Goal: Task Accomplishment & Management: Use online tool/utility

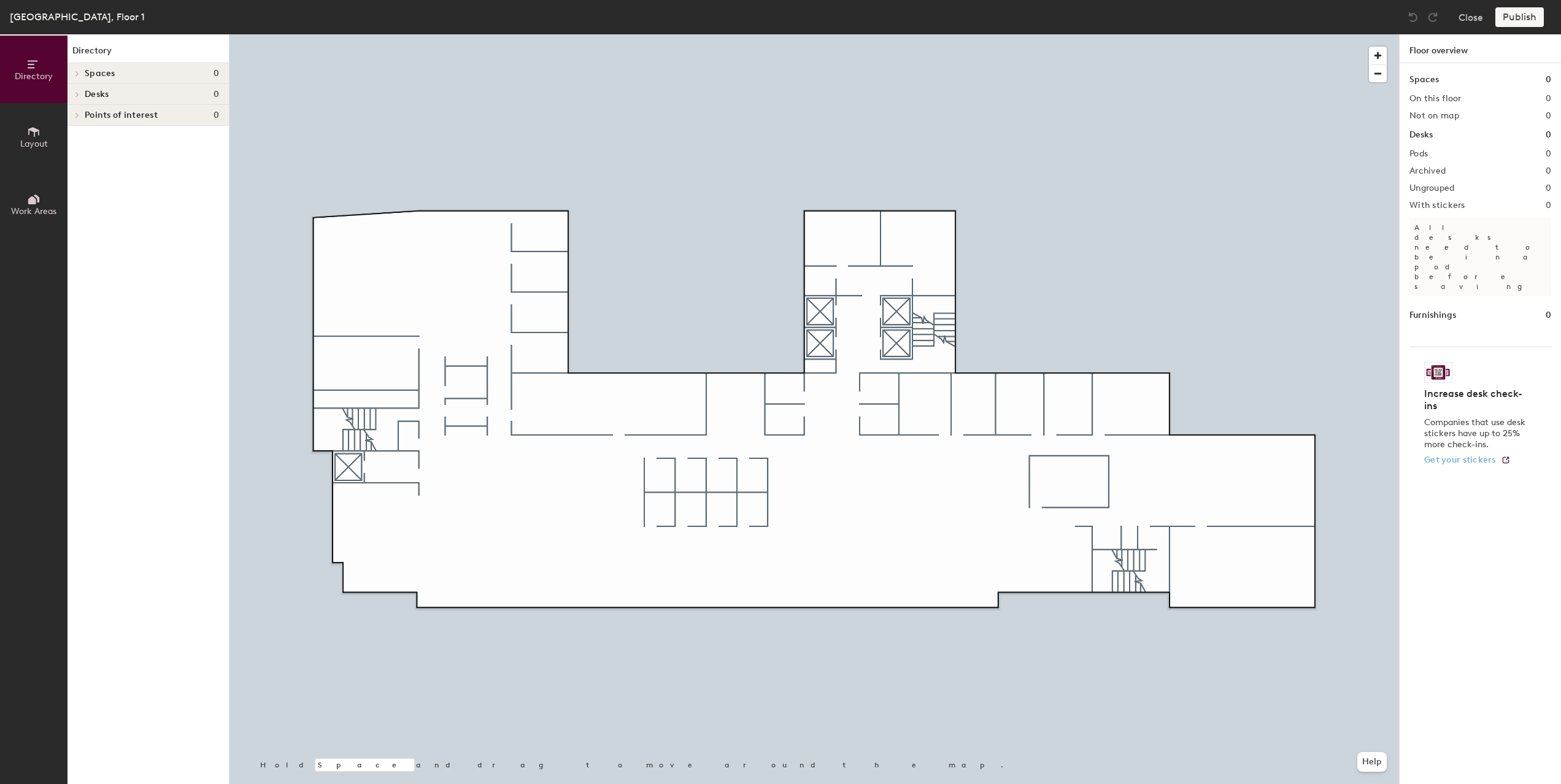
click at [1477, 455] on span "Get your stickers" at bounding box center [1460, 460] width 72 height 11
click at [34, 128] on icon at bounding box center [33, 132] width 11 height 10
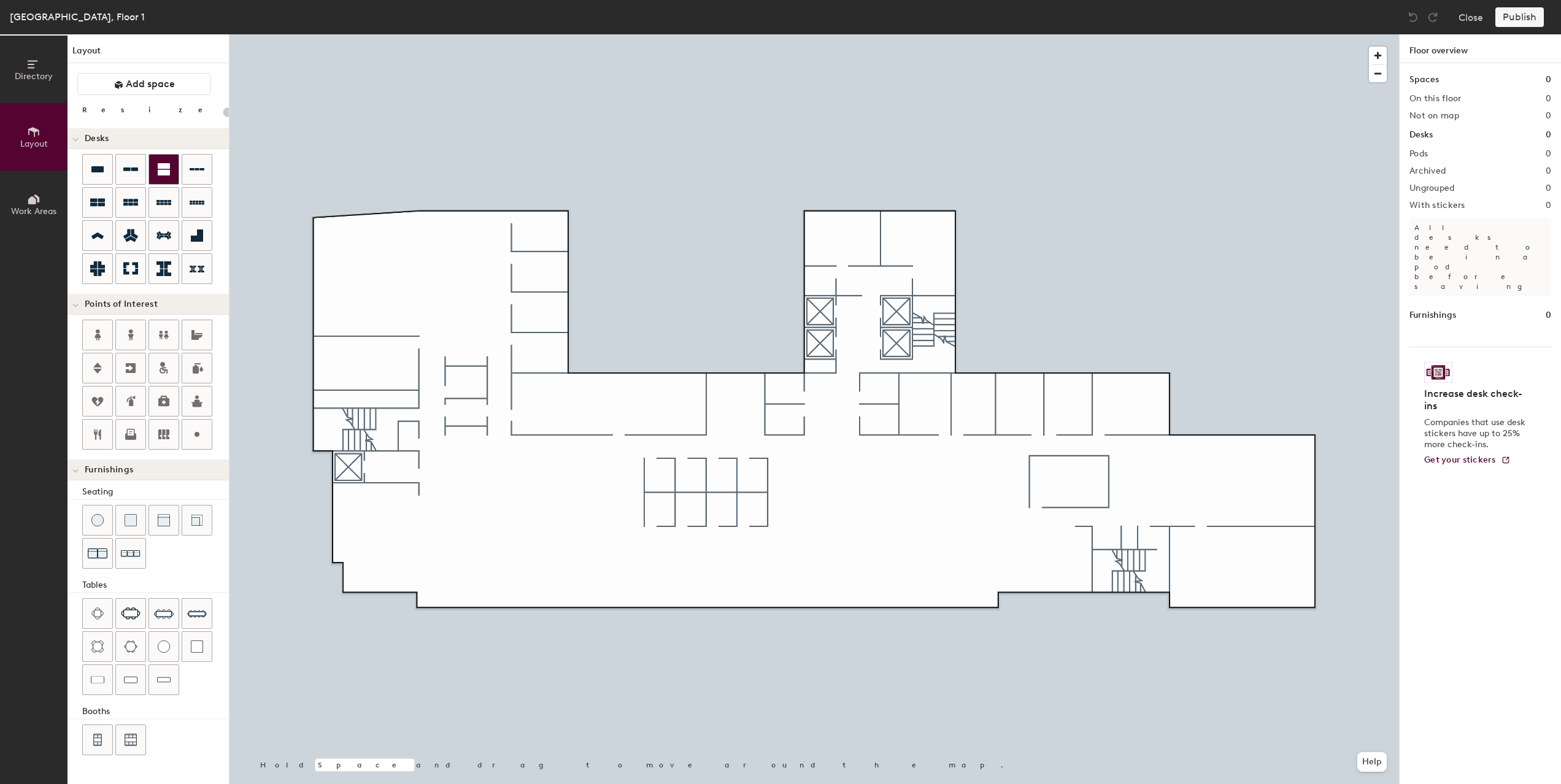
click at [154, 170] on div at bounding box center [163, 169] width 29 height 29
drag, startPoint x: 164, startPoint y: 170, endPoint x: 153, endPoint y: 167, distance: 11.4
click at [153, 167] on div at bounding box center [163, 169] width 29 height 29
click at [190, 201] on icon at bounding box center [197, 202] width 14 height 14
click at [368, 250] on div "Directory Layout Work Areas Layout Add space Resize Desks Points of Interest Fu…" at bounding box center [780, 409] width 1561 height 750
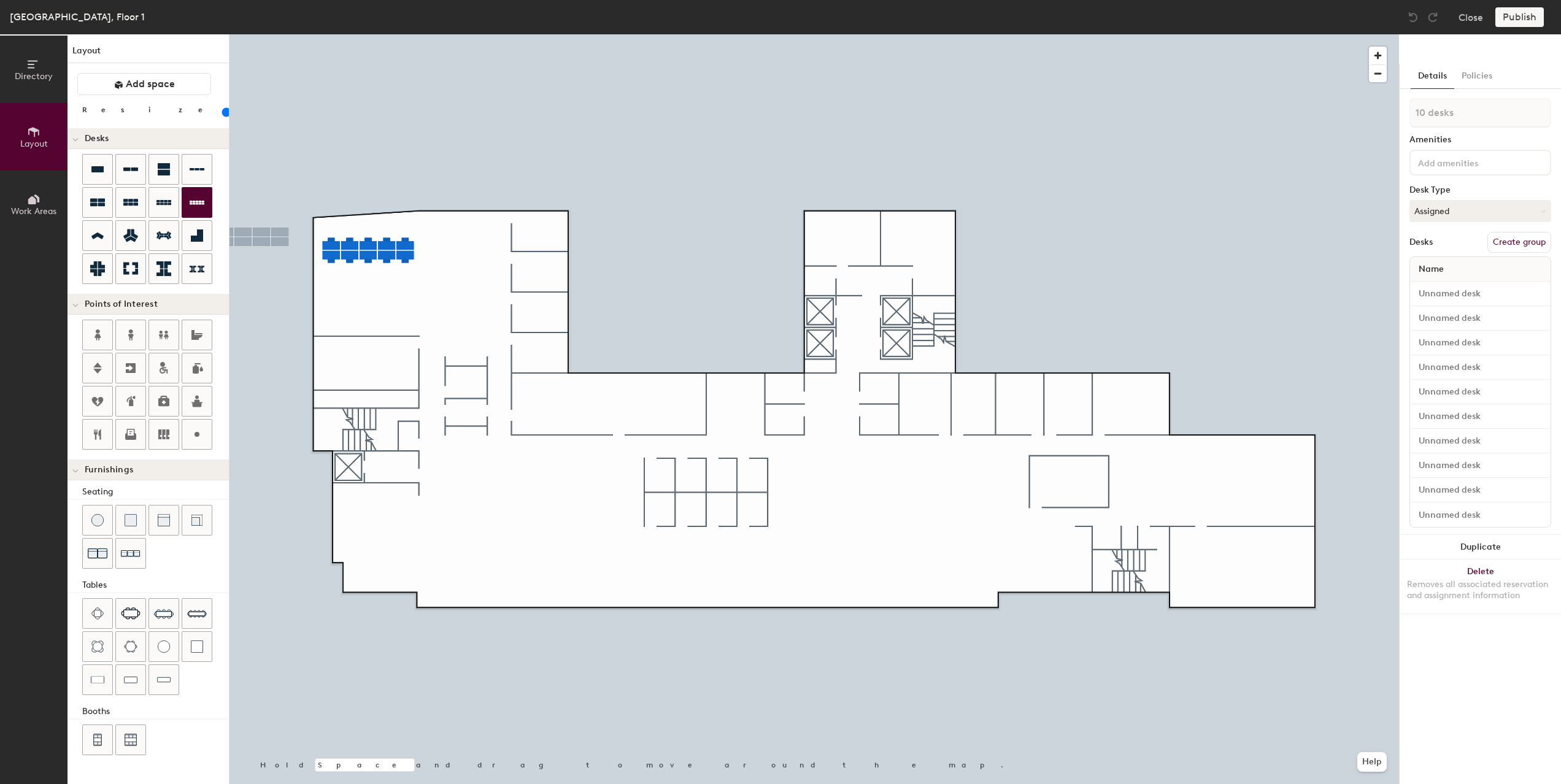
click at [197, 197] on icon at bounding box center [197, 202] width 14 height 14
click at [133, 203] on icon at bounding box center [131, 202] width 14 height 14
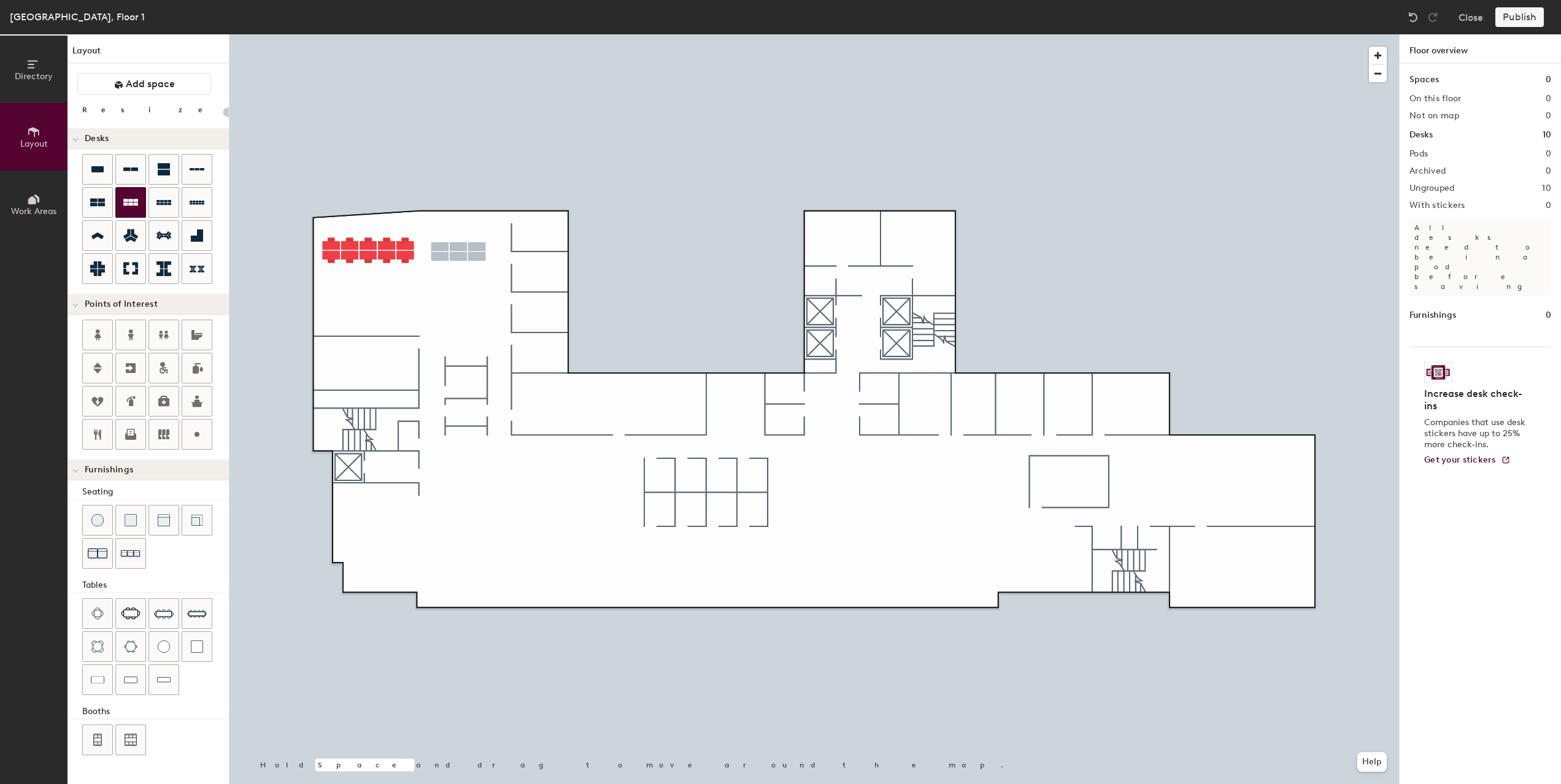
click at [459, 252] on div "Directory Layout Work Areas Layout Add space Resize Desks Points of Interest Fu…" at bounding box center [780, 409] width 1561 height 750
type input "100"
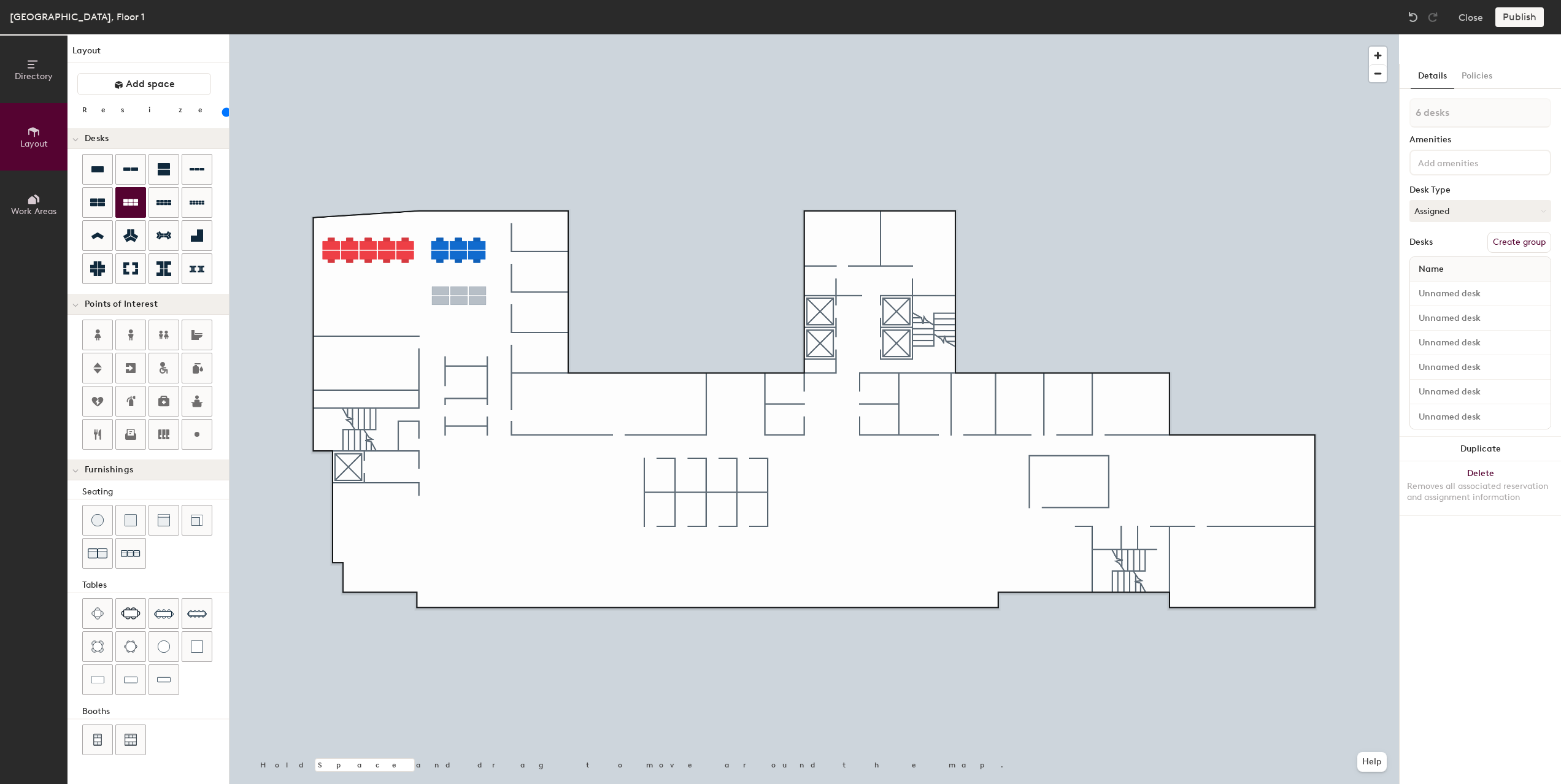
click at [459, 295] on div "Directory Layout Work Areas Layout Add space Resize Desks Points of Interest Fu…" at bounding box center [780, 409] width 1561 height 750
click at [359, 297] on div "Directory Layout Work Areas Layout Add space Resize Desks Points of Interest Fu…" at bounding box center [780, 409] width 1561 height 750
type input "8 desks"
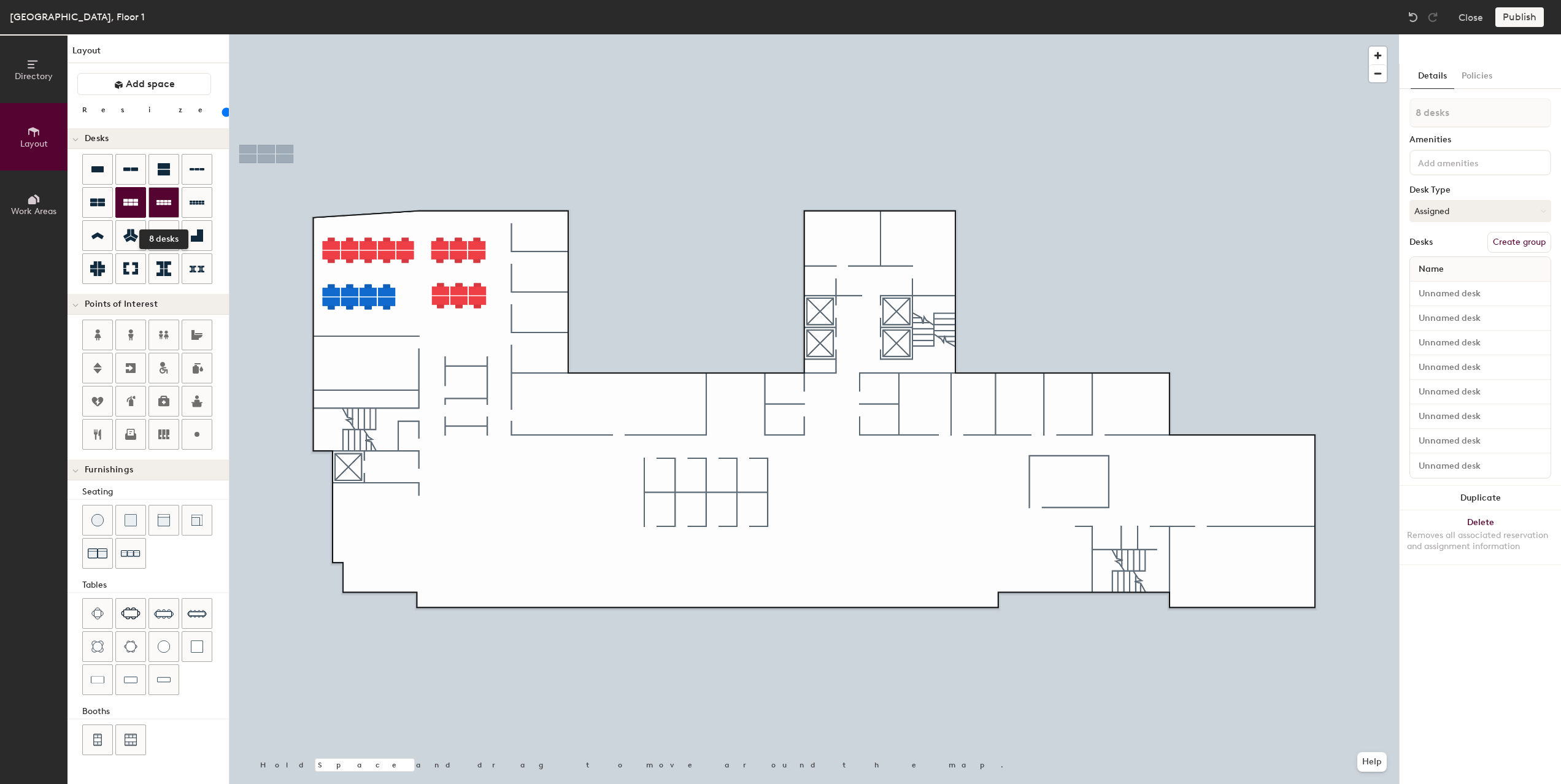
click at [164, 206] on icon at bounding box center [164, 202] width 14 height 14
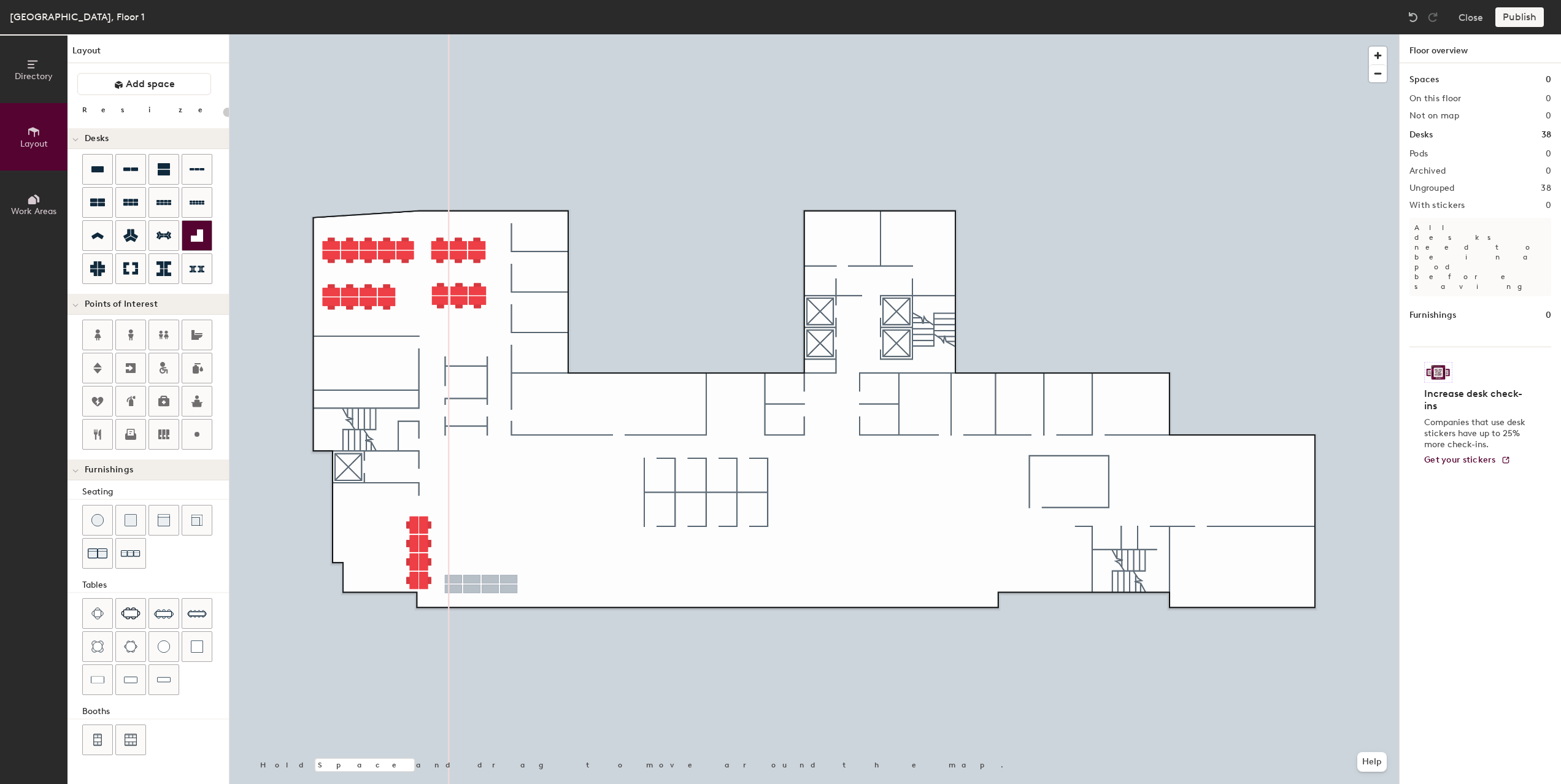
click at [481, 584] on div "Directory Layout Work Areas Layout Add space Resize Desks Points of Interest Fu…" at bounding box center [780, 409] width 1561 height 750
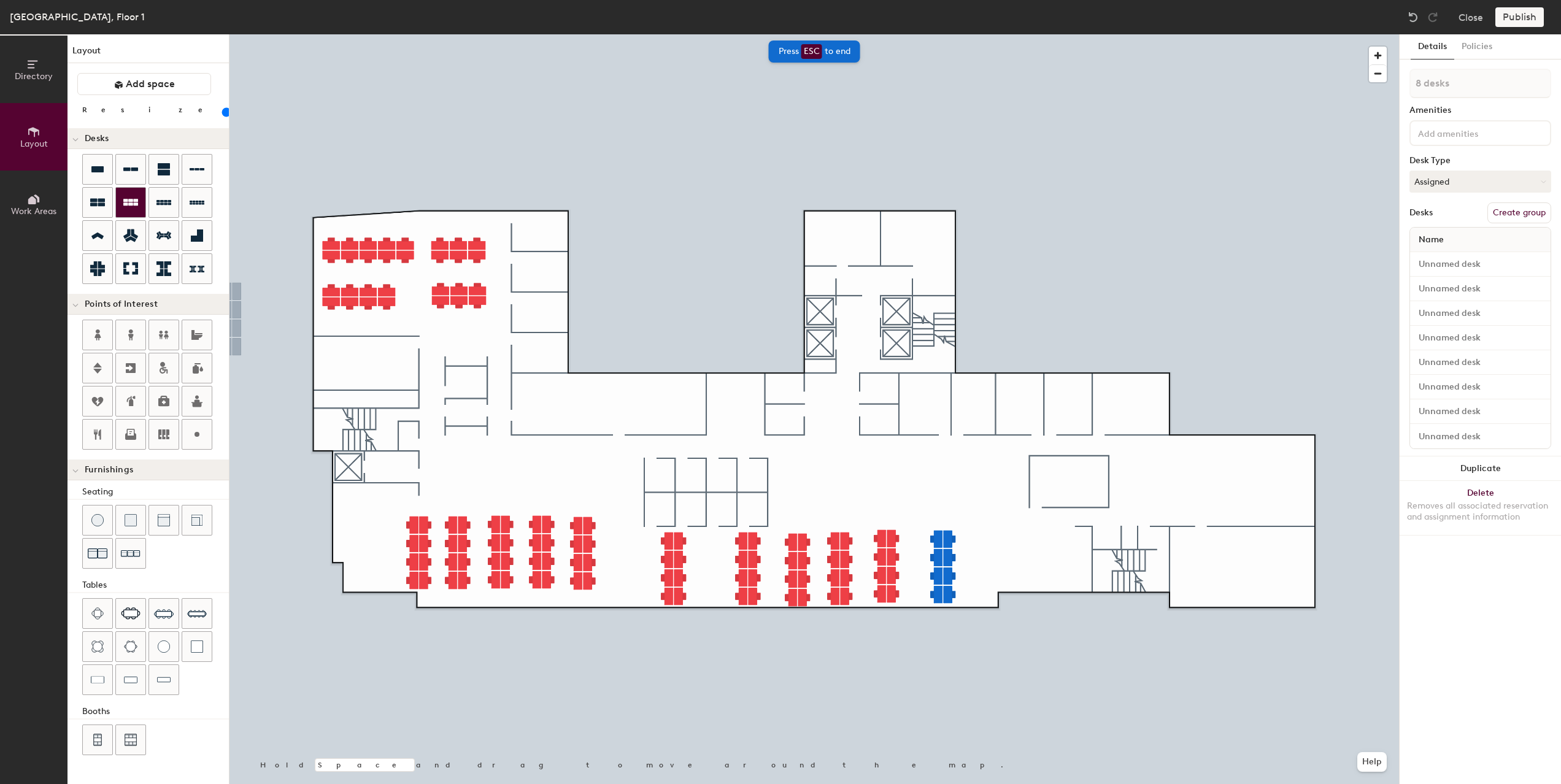
click at [133, 199] on icon at bounding box center [131, 202] width 14 height 6
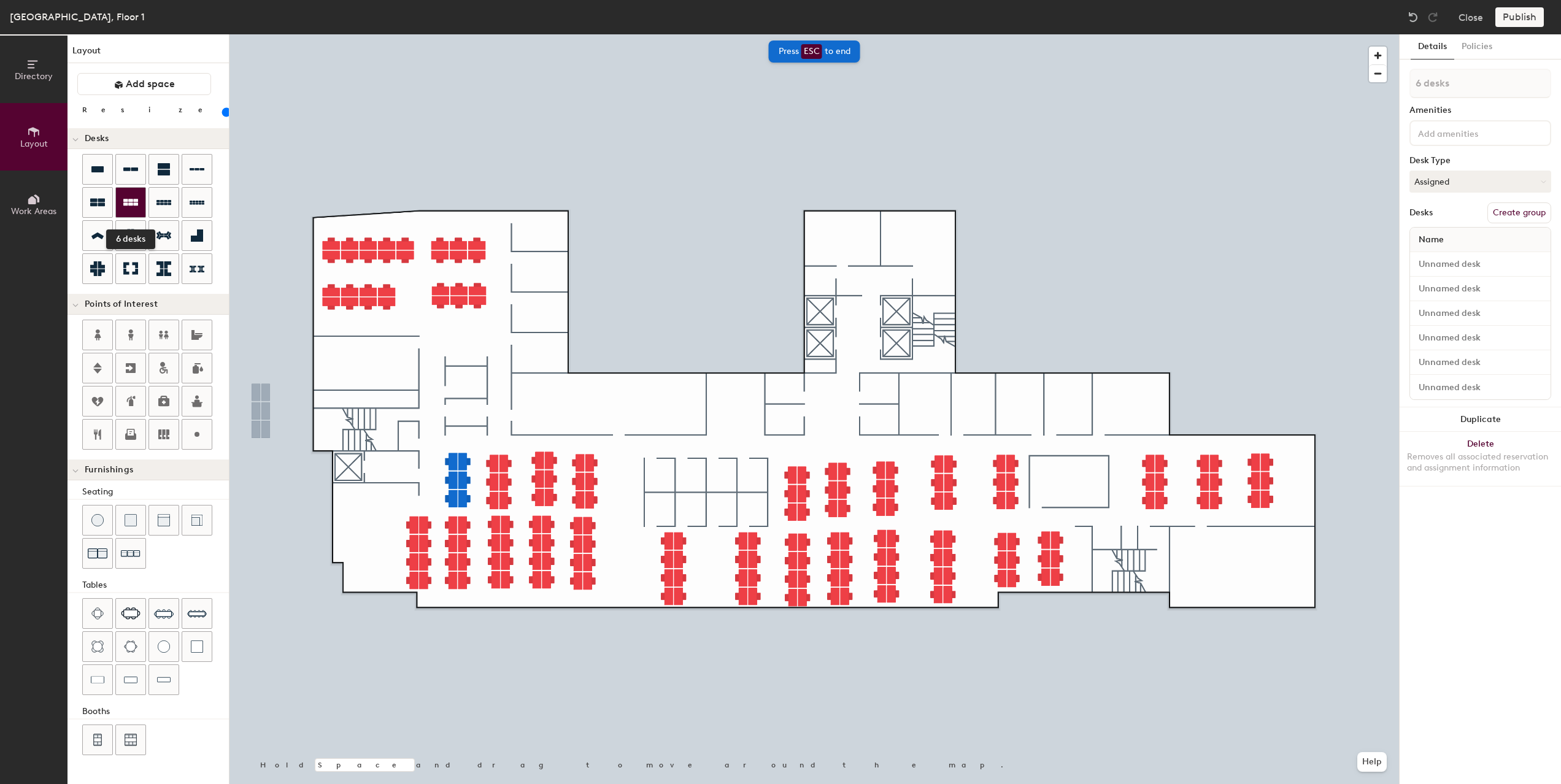
click at [124, 206] on icon at bounding box center [131, 202] width 14 height 6
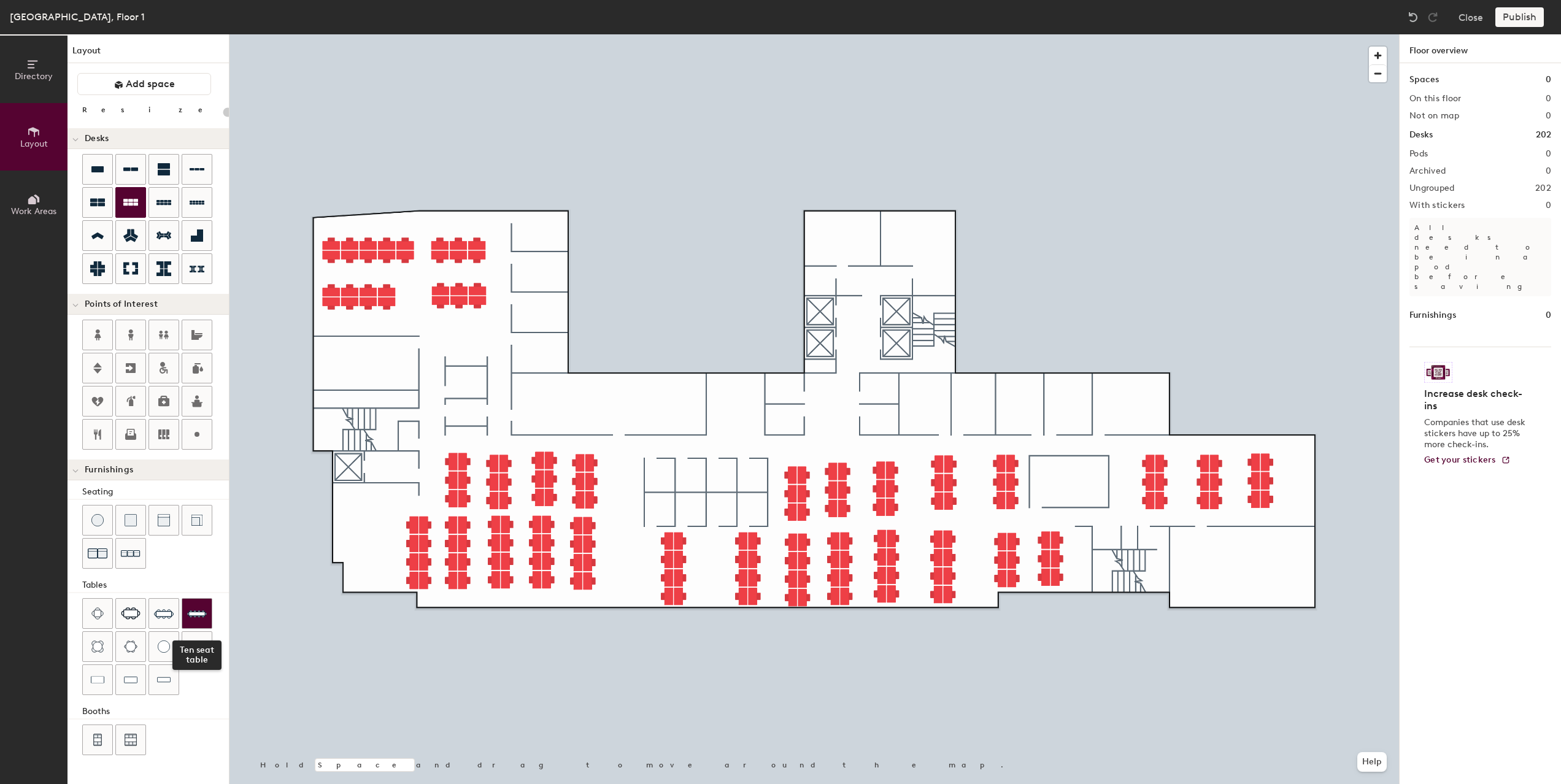
click at [187, 618] on img at bounding box center [196, 613] width 19 height 19
click at [480, 418] on div "Directory Layout Work Areas Layout Add space Resize Desks Points of Interest Fu…" at bounding box center [780, 409] width 1561 height 750
click at [583, 377] on div "Directory Layout Work Areas Layout Add space Resize Desks Points of Interest Fu…" at bounding box center [780, 409] width 1561 height 750
click at [917, 247] on div "Directory Layout Work Areas Layout Add space Resize Desks Points of Interest Fu…" at bounding box center [780, 409] width 1561 height 750
click at [832, 239] on div "Directory Layout Work Areas Layout Add space Resize Desks Points of Interest Fu…" at bounding box center [780, 409] width 1561 height 750
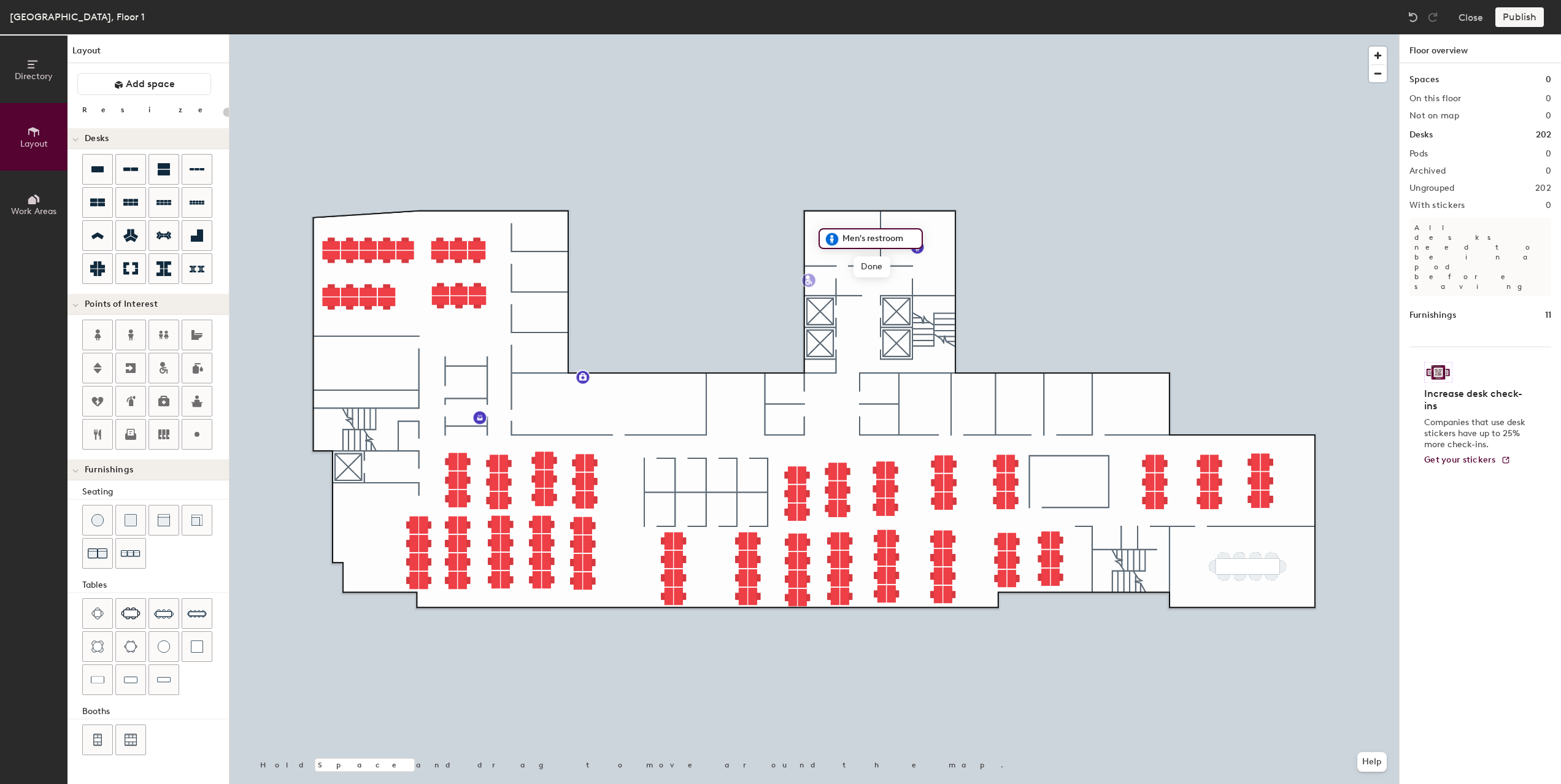
click at [819, 280] on div "Directory Layout Work Areas Layout Add space Resize Desks Points of Interest Fu…" at bounding box center [780, 409] width 1561 height 750
drag, startPoint x: 163, startPoint y: 372, endPoint x: 809, endPoint y: 289, distance: 651.3
click at [703, 34] on div at bounding box center [814, 34] width 1169 height 0
click at [128, 679] on img at bounding box center [130, 679] width 14 height 12
click at [540, 233] on div "Directory Layout Work Areas Layout Add space Resize Desks Points of Interest Fu…" at bounding box center [780, 409] width 1561 height 750
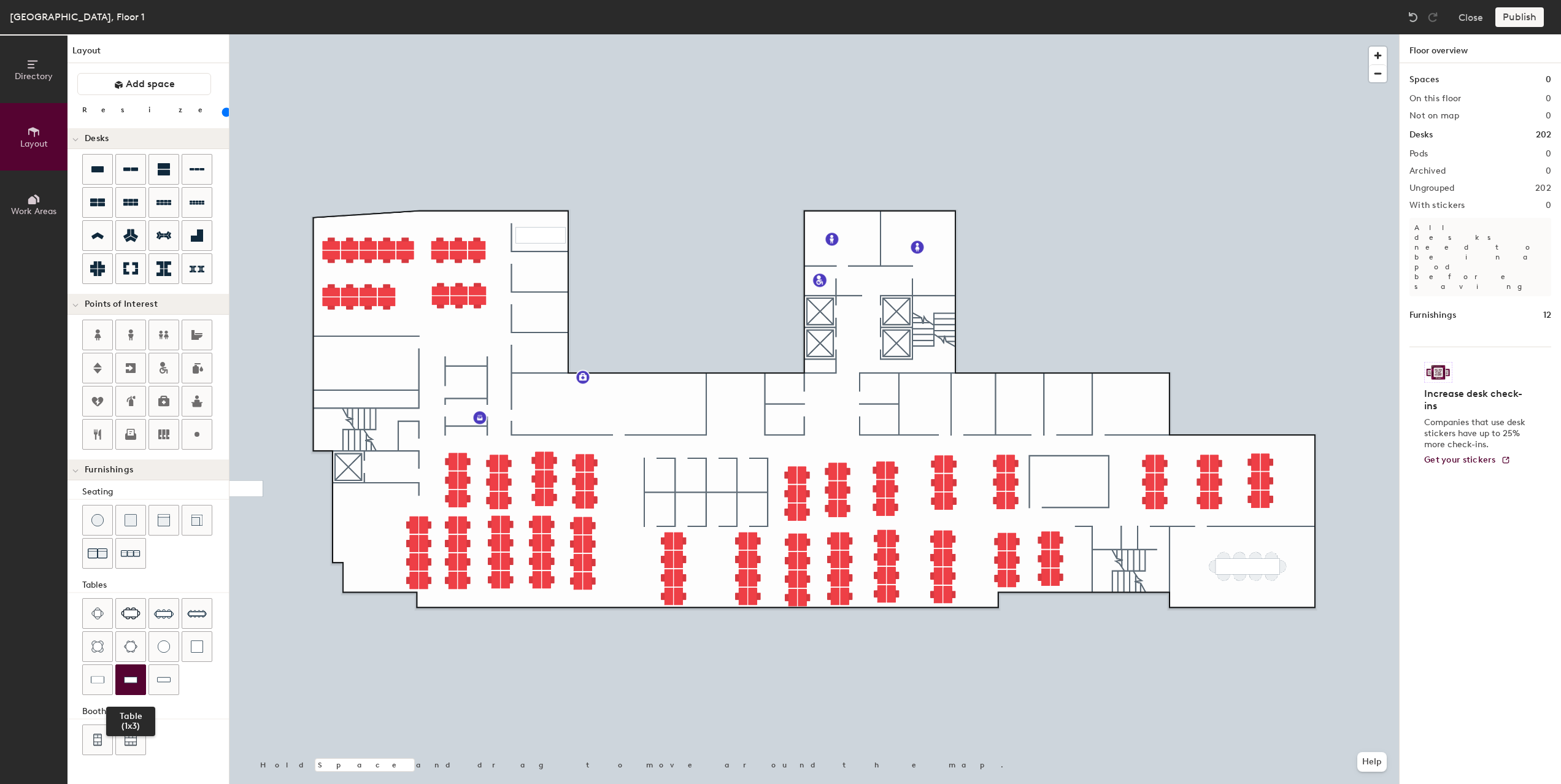
click at [128, 673] on img at bounding box center [130, 679] width 14 height 12
click at [1511, 26] on div "Publish" at bounding box center [1523, 17] width 56 height 19
click at [1520, 13] on div "Publish" at bounding box center [1523, 17] width 56 height 19
click at [1506, 28] on div "[GEOGRAPHIC_DATA], Floor 1 Close Publish" at bounding box center [780, 17] width 1561 height 34
click at [609, 429] on div "Directory Layout Work Areas Layout Add space Resize Desks Points of Interest Fu…" at bounding box center [780, 409] width 1561 height 750
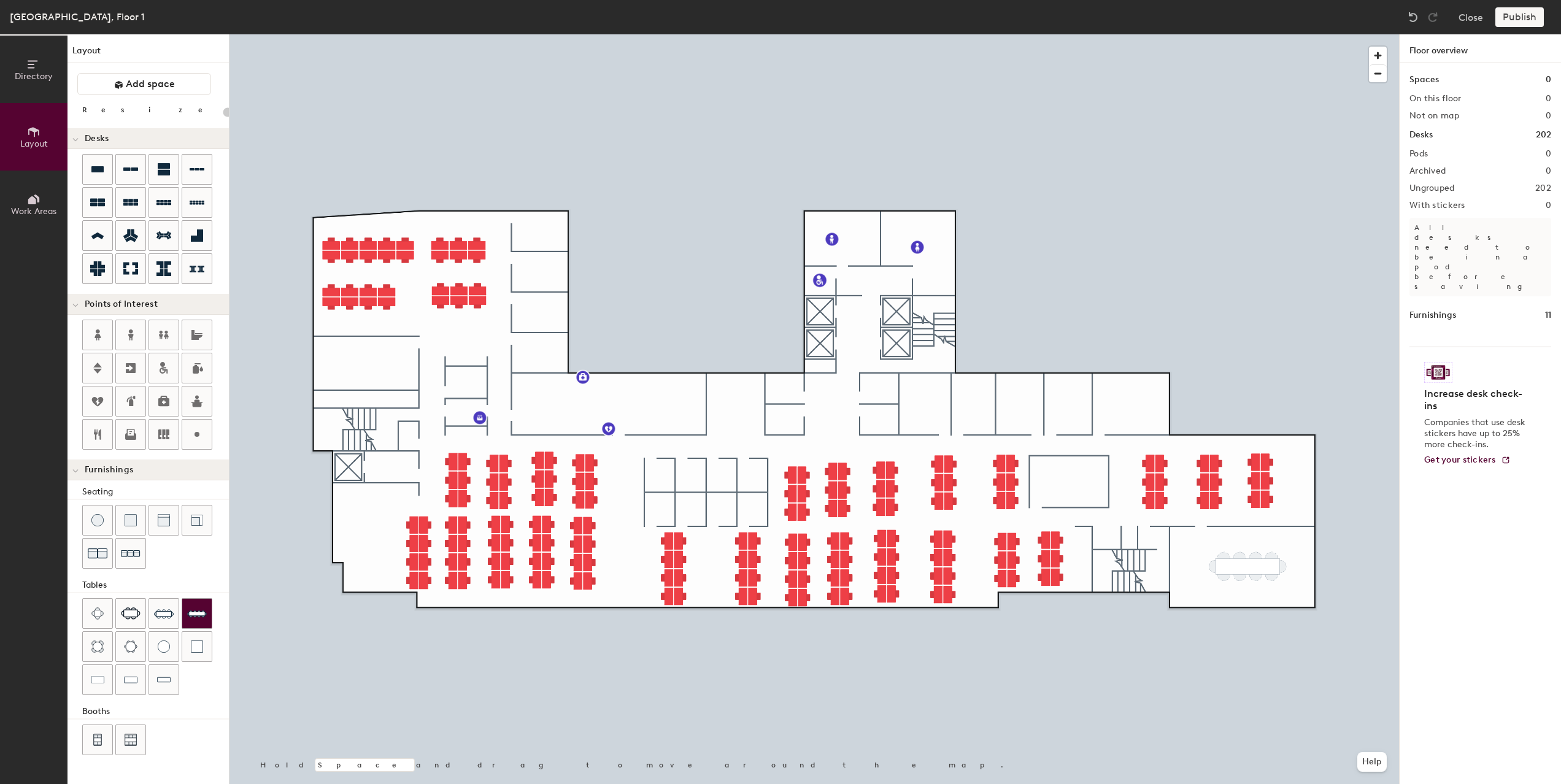
click at [187, 612] on img at bounding box center [196, 613] width 19 height 19
type input "80"
click at [694, 402] on div "Directory Layout Work Areas Layout Add space Resize Desks Points of Interest Fu…" at bounding box center [780, 409] width 1561 height 750
drag, startPoint x: 126, startPoint y: 553, endPoint x: 610, endPoint y: 400, distance: 507.6
click at [610, 34] on div at bounding box center [814, 34] width 1169 height 0
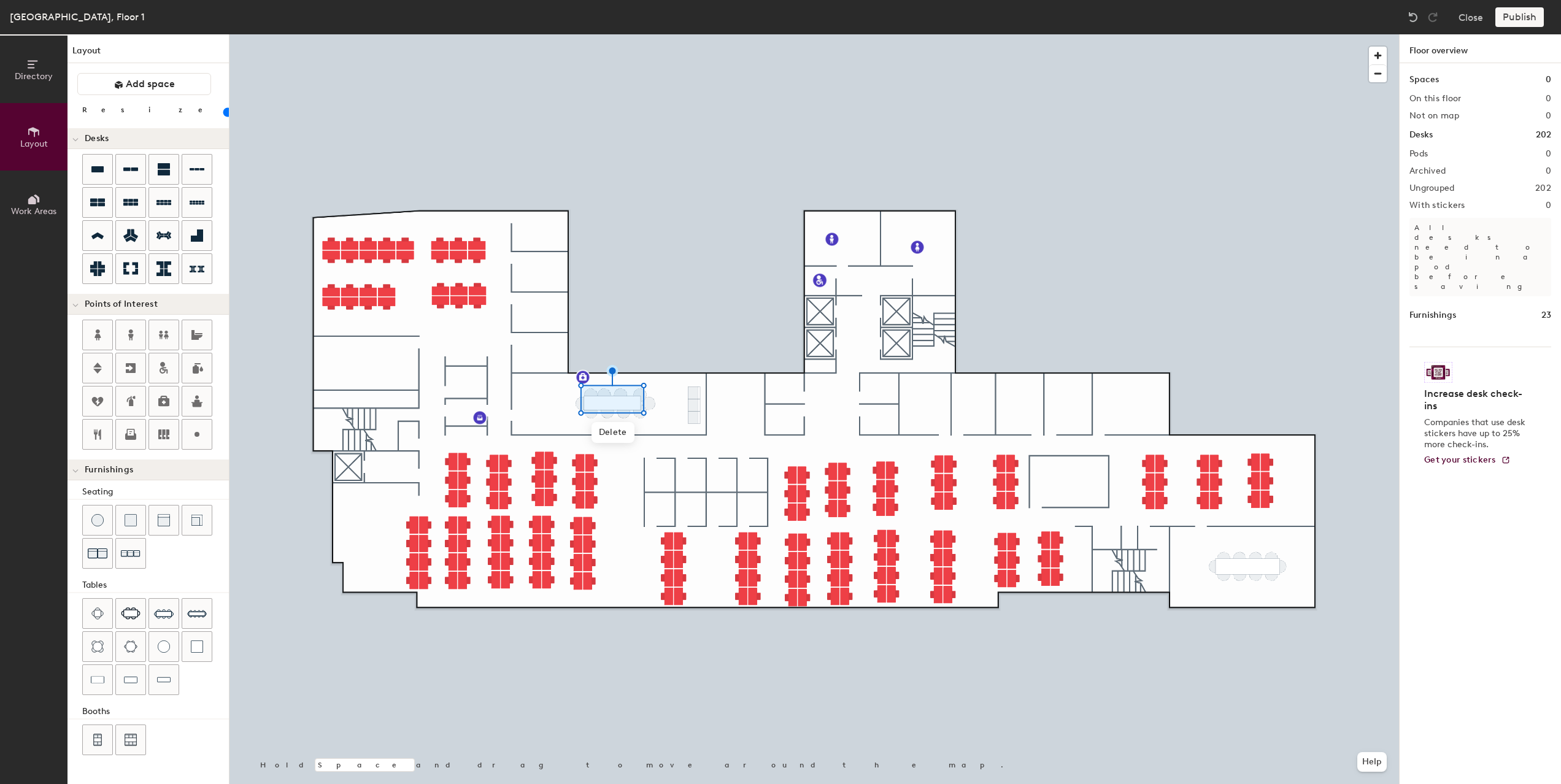
type input "20"
click at [33, 70] on icon at bounding box center [34, 64] width 14 height 14
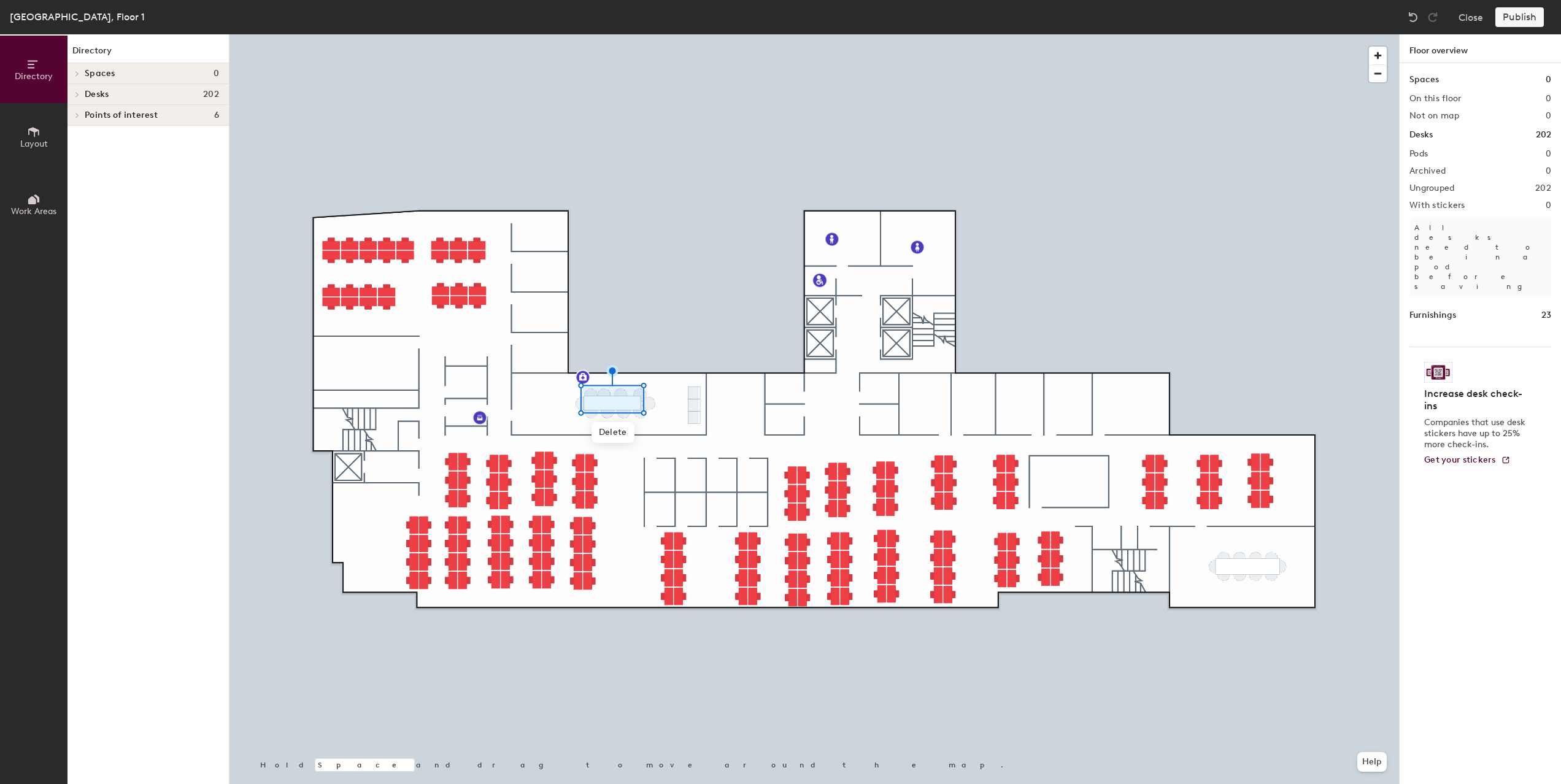
click at [25, 203] on button "Work Areas" at bounding box center [34, 204] width 68 height 68
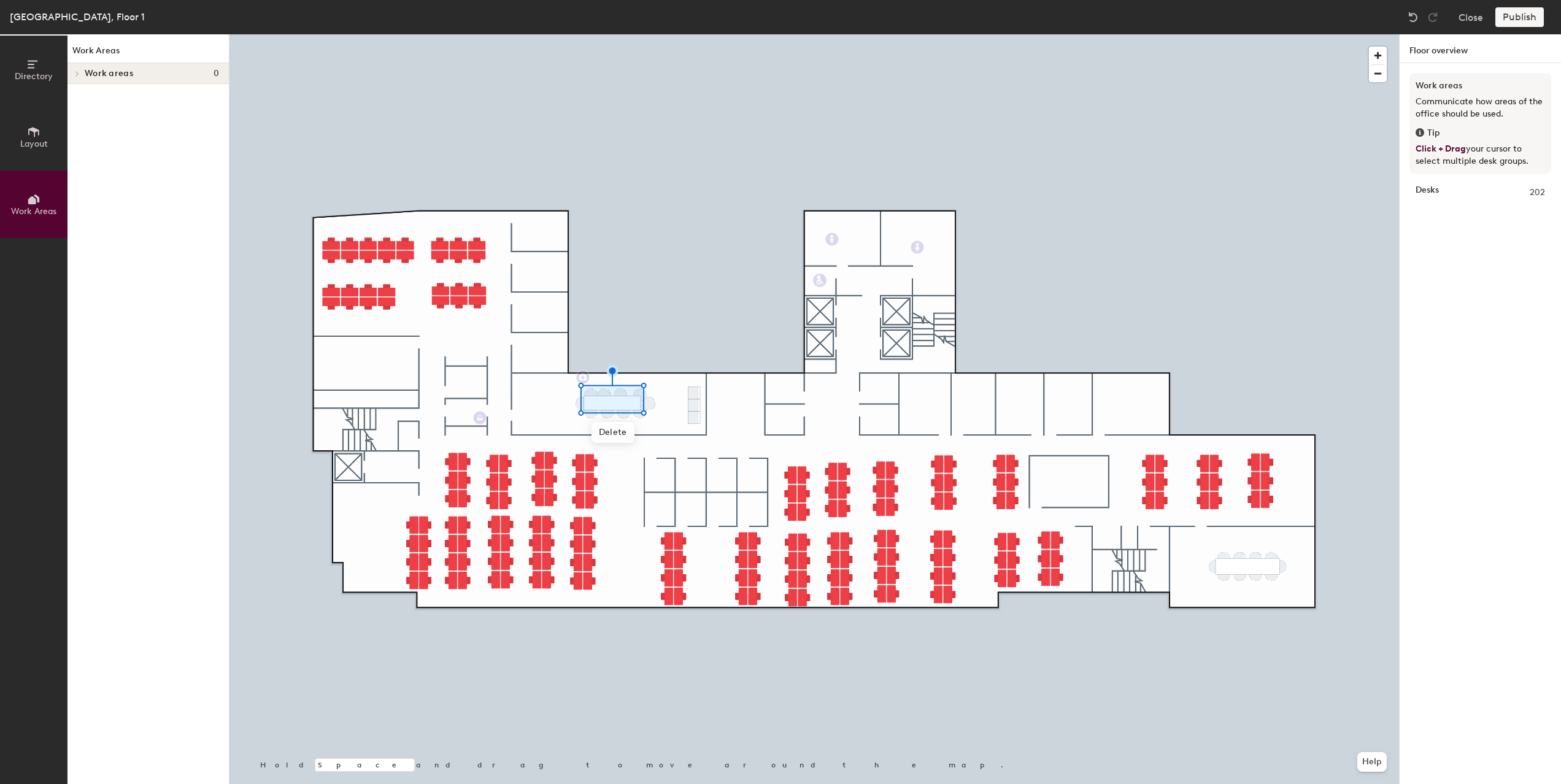
click at [78, 73] on icon at bounding box center [77, 73] width 2 height 5
click at [32, 71] on span "Directory" at bounding box center [33, 76] width 38 height 11
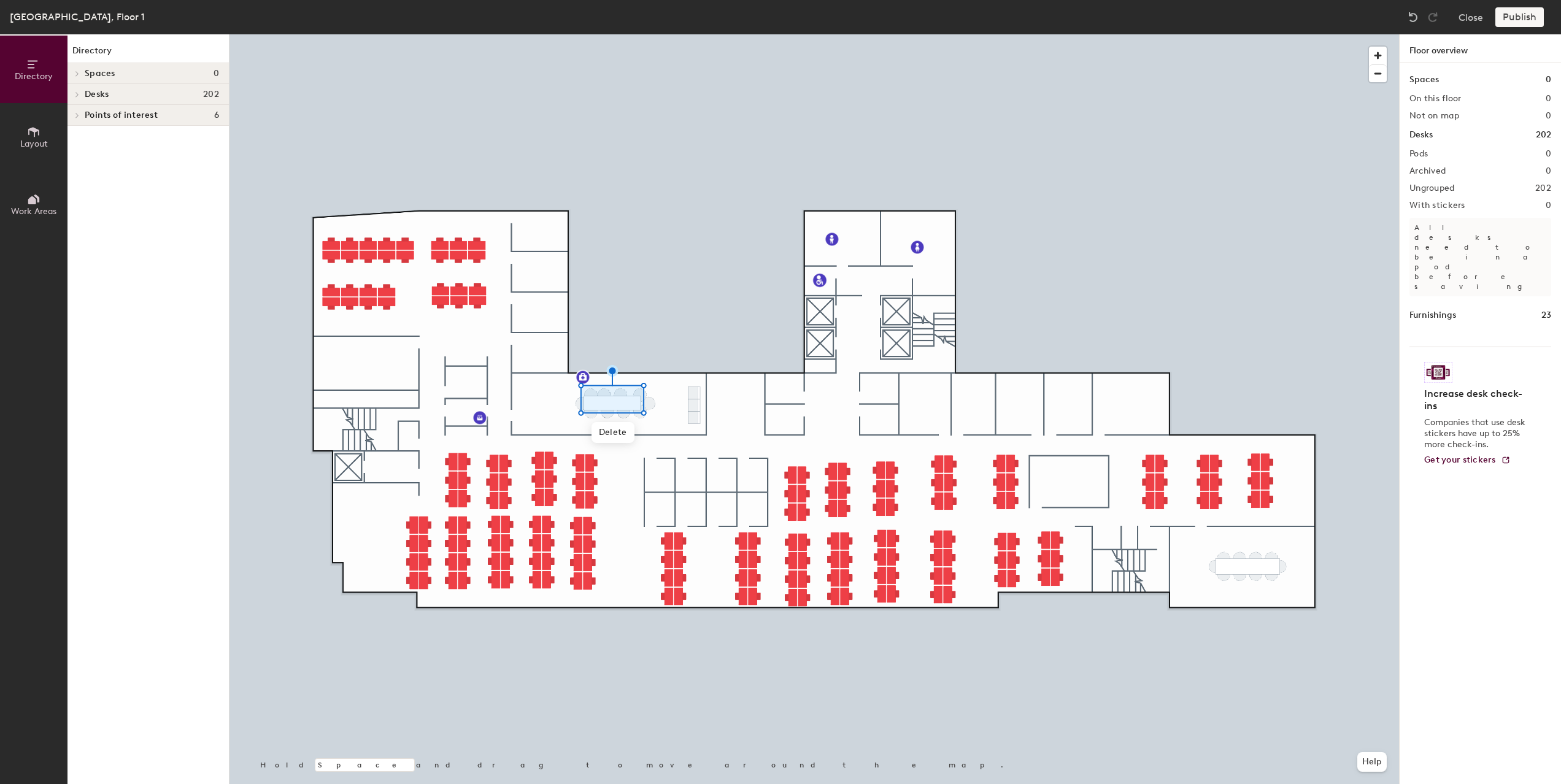
click at [1526, 14] on div "Publish" at bounding box center [1523, 17] width 56 height 19
click at [30, 133] on icon at bounding box center [34, 132] width 14 height 14
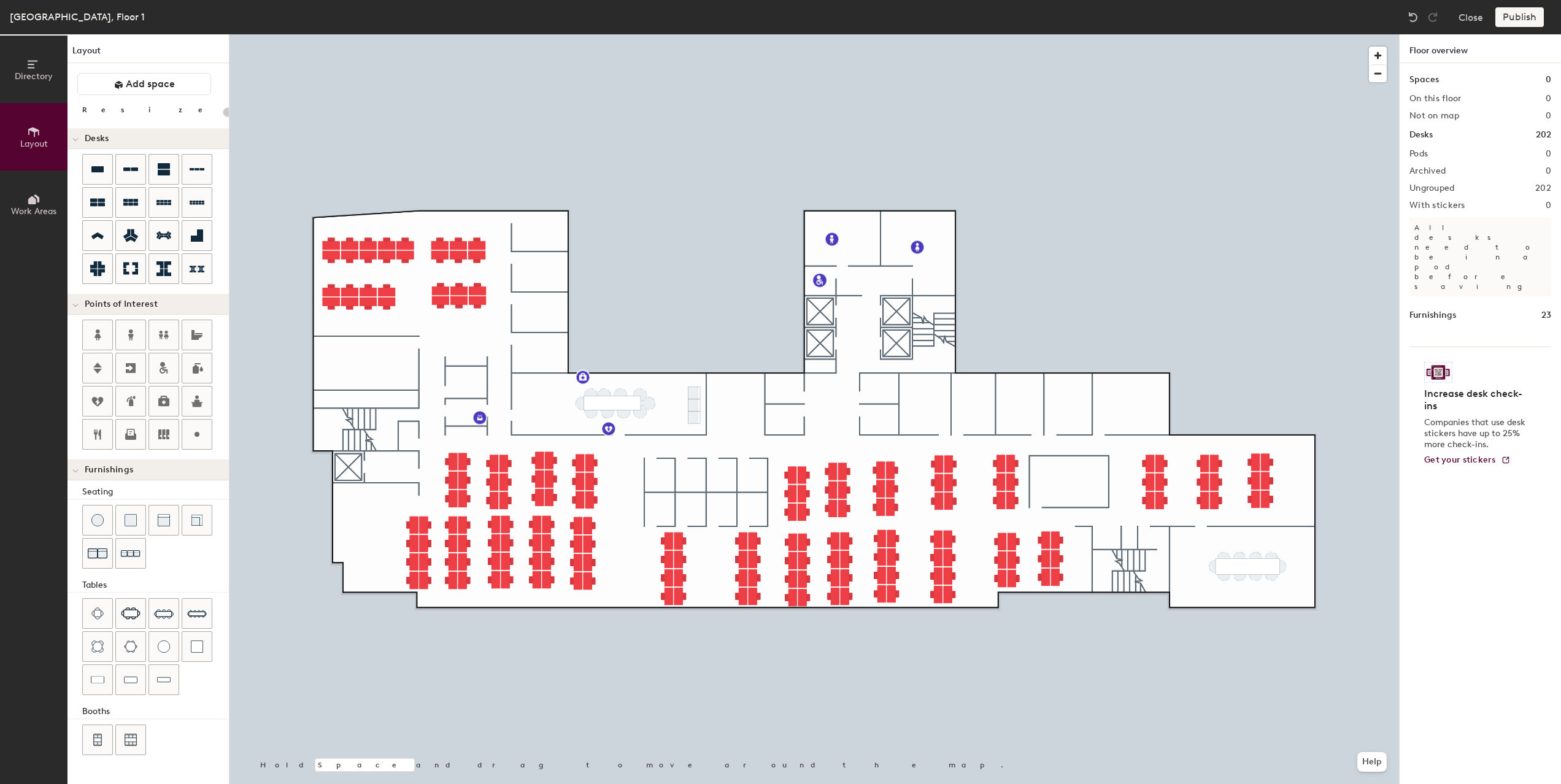
type input "20"
